Goal: Find specific page/section: Locate a particular part of the current website

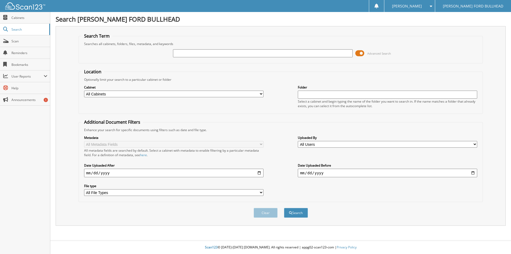
click at [182, 54] on input "text" at bounding box center [262, 53] width 179 height 8
type input "5145588"
click at [284, 208] on button "Search" at bounding box center [296, 213] width 24 height 10
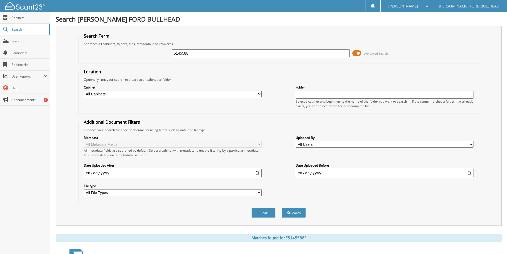
click at [182, 54] on input "5145588" at bounding box center [261, 53] width 178 height 8
type input "5"
type input "5143795"
click at [282, 208] on button "Search" at bounding box center [294, 213] width 24 height 10
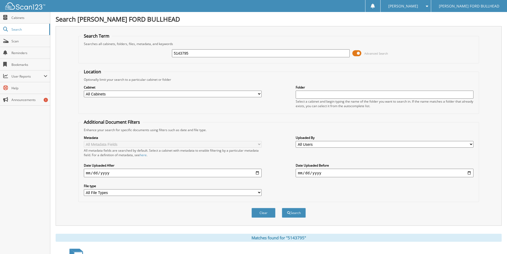
scroll to position [65, 0]
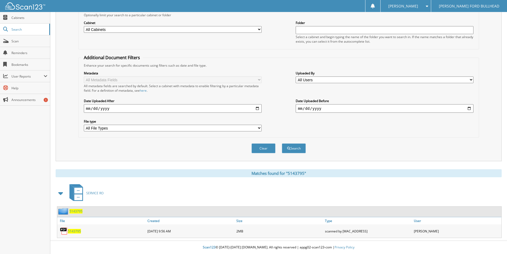
click at [71, 234] on div "5143795" at bounding box center [101, 230] width 89 height 11
click at [74, 233] on span "5143795" at bounding box center [74, 231] width 13 height 5
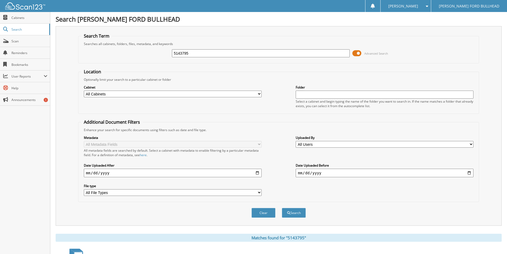
click at [193, 52] on input "5143795" at bounding box center [261, 53] width 178 height 8
type input "5142995"
click at [282, 208] on button "Search" at bounding box center [294, 213] width 24 height 10
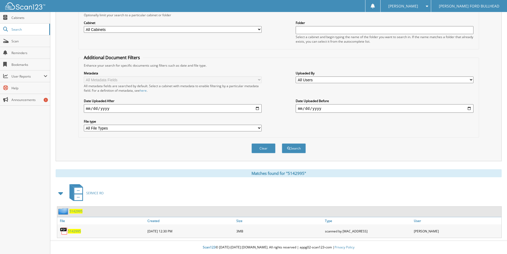
click at [70, 231] on span "5142995" at bounding box center [74, 231] width 13 height 5
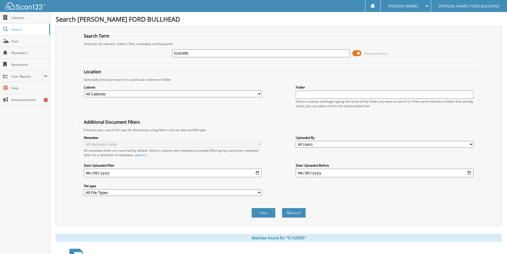
click at [184, 52] on input "5142995" at bounding box center [261, 53] width 178 height 8
type input "5143795"
click at [282, 208] on button "Search" at bounding box center [294, 213] width 24 height 10
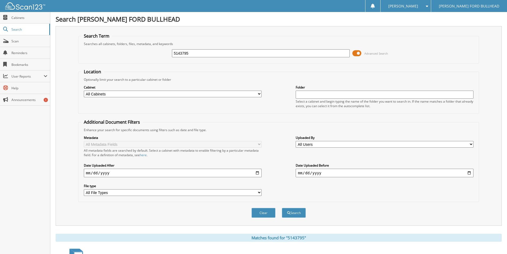
scroll to position [65, 0]
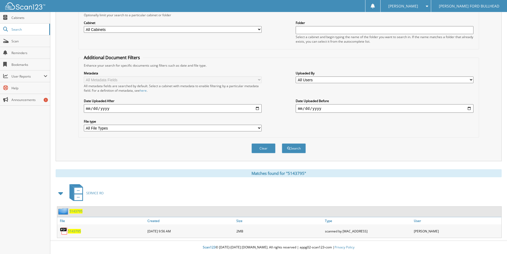
click at [78, 232] on span "5143795" at bounding box center [74, 231] width 13 height 5
